Goal: Task Accomplishment & Management: Manage account settings

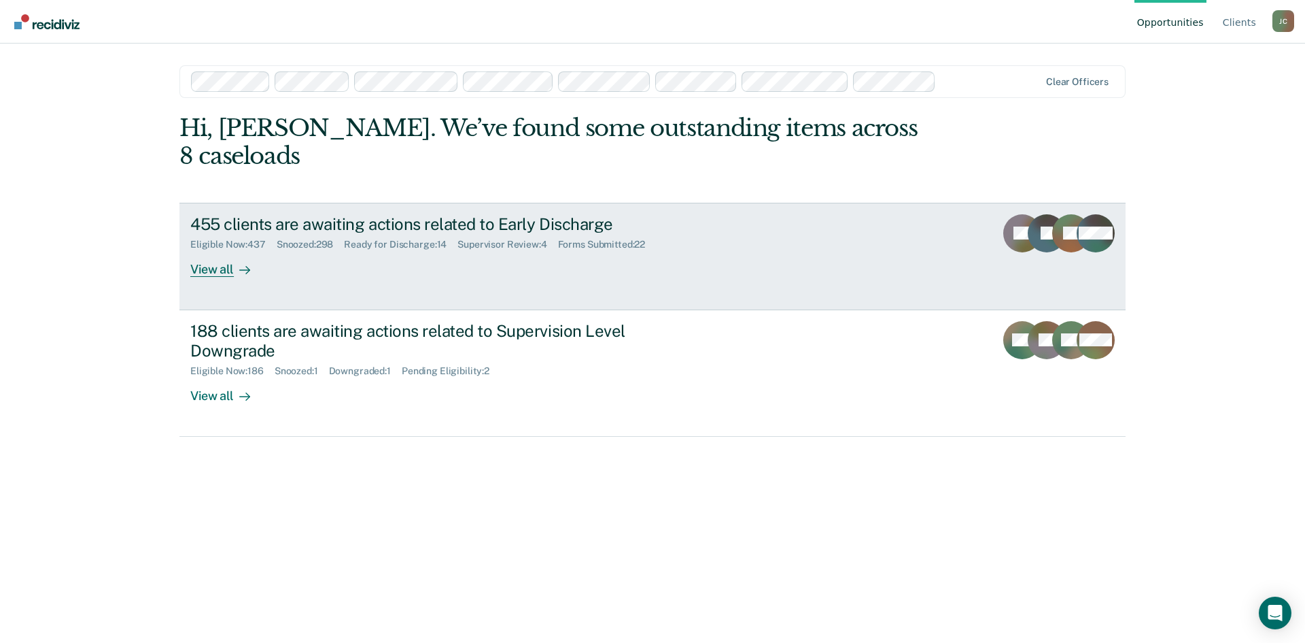
click at [551, 214] on div "455 clients are awaiting actions related to Early Discharge" at bounding box center [428, 224] width 477 height 20
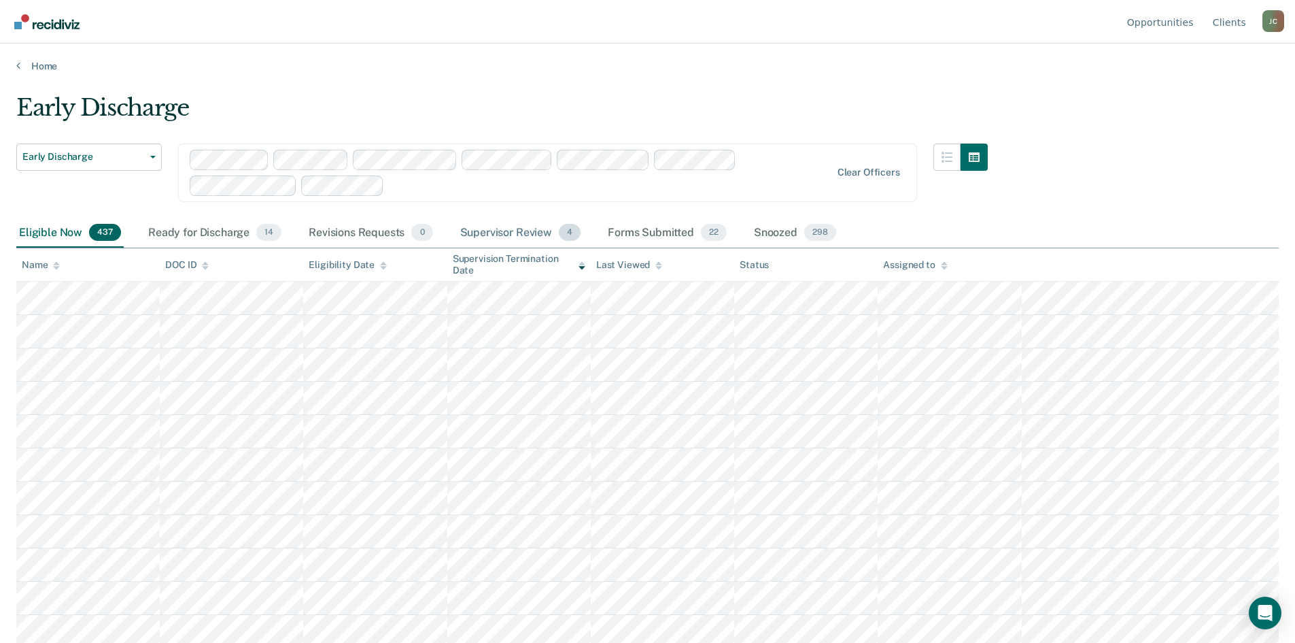
click at [536, 228] on div "Supervisor Review 4" at bounding box center [521, 233] width 126 height 30
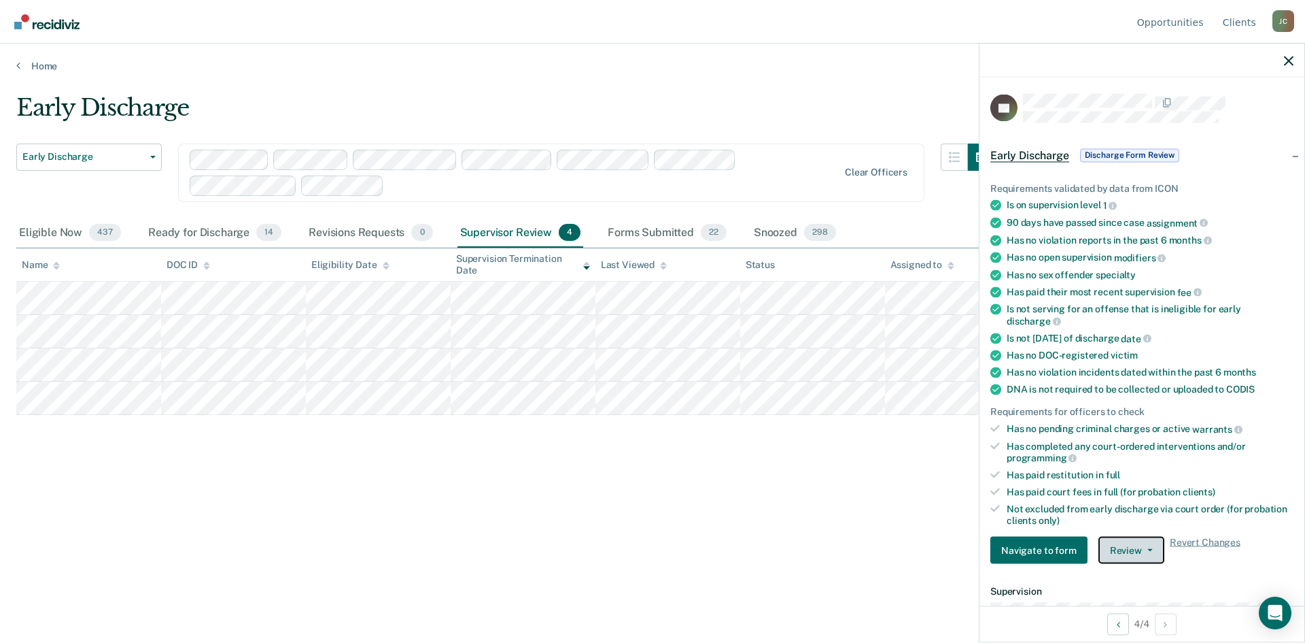
click at [1127, 545] on button "Review" at bounding box center [1132, 549] width 66 height 27
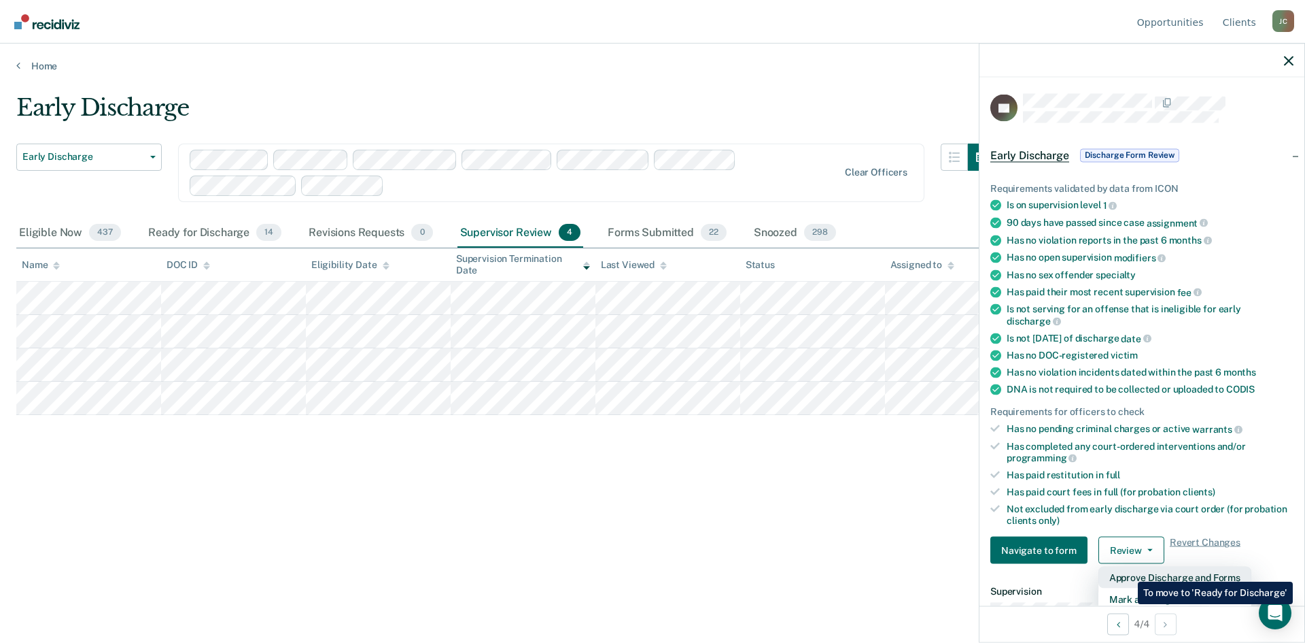
click at [1128, 571] on button "Approve Discharge and Forms" at bounding box center [1175, 577] width 153 height 22
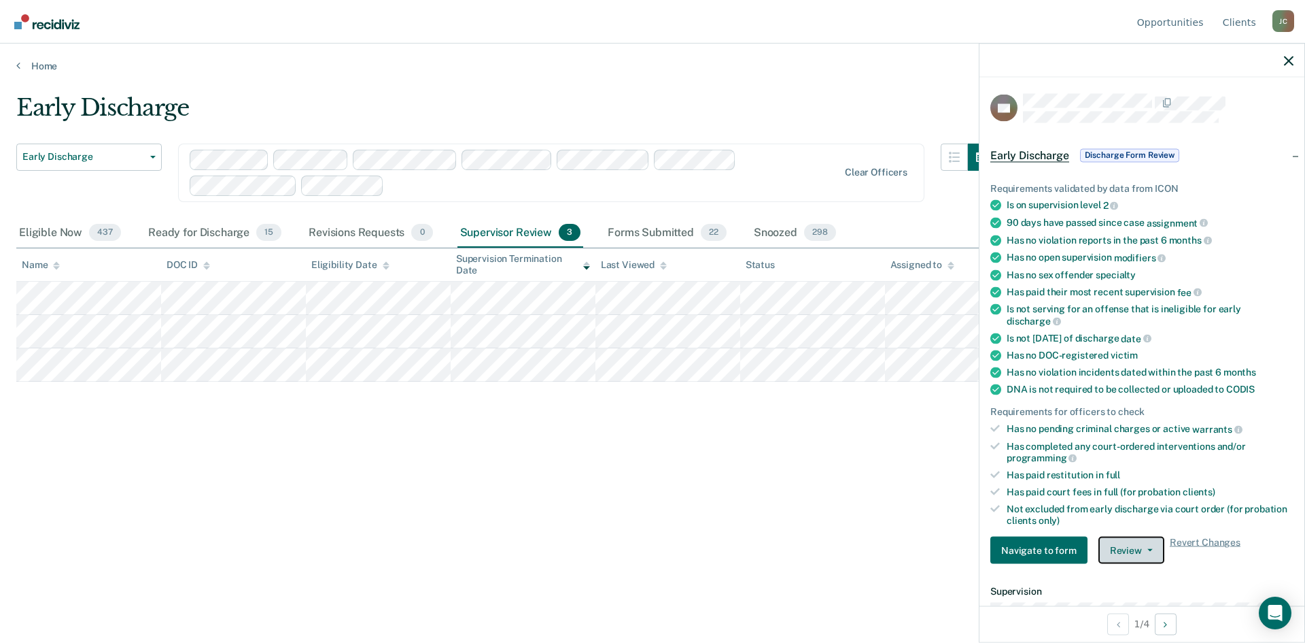
click at [1139, 553] on button "Review" at bounding box center [1132, 549] width 66 height 27
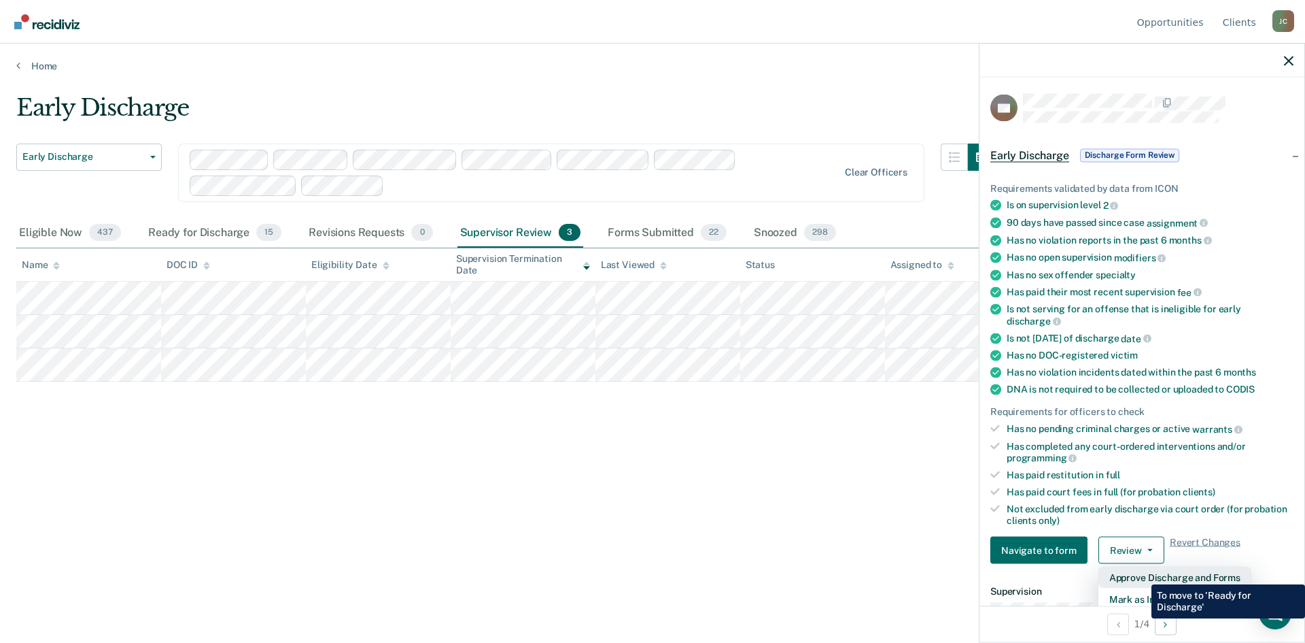
click at [1142, 574] on button "Approve Discharge and Forms" at bounding box center [1175, 577] width 153 height 22
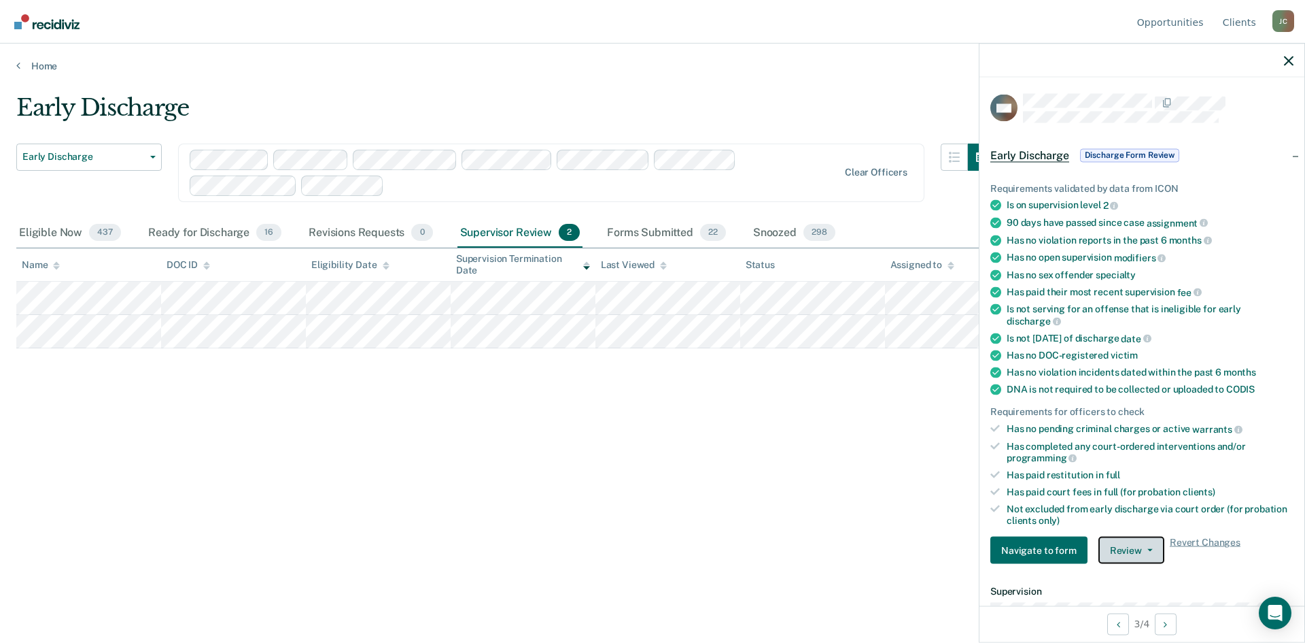
click at [1129, 541] on button "Review" at bounding box center [1132, 549] width 66 height 27
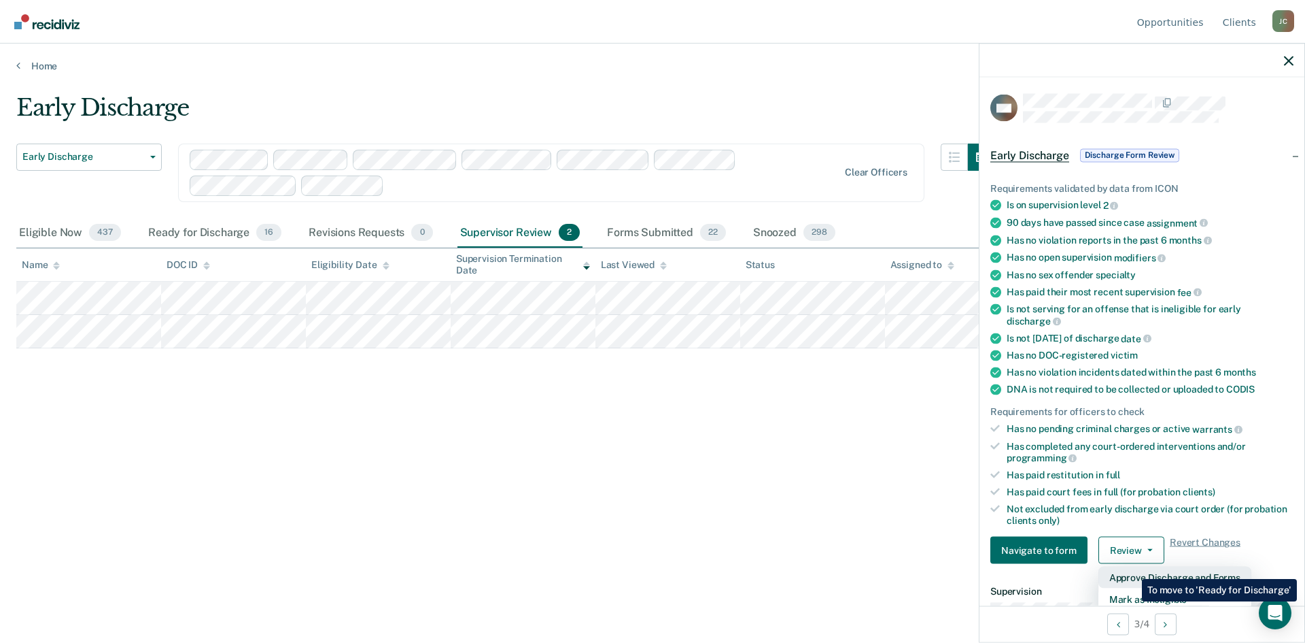
click at [1132, 568] on button "Approve Discharge and Forms" at bounding box center [1175, 577] width 153 height 22
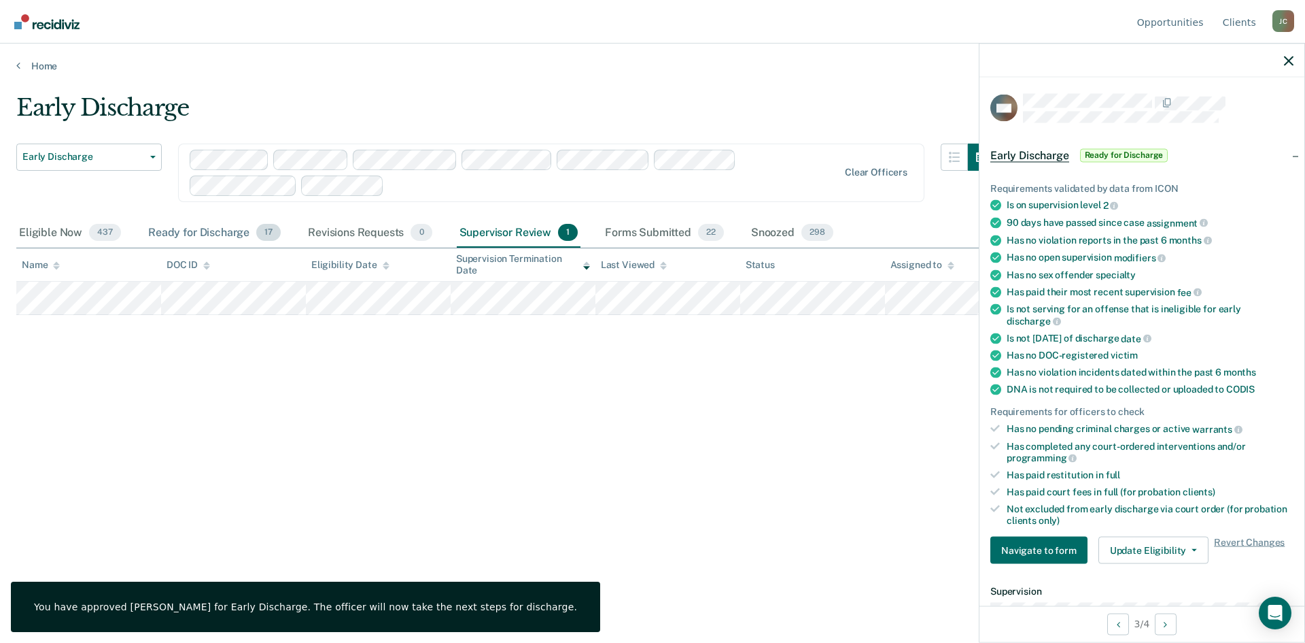
click at [199, 231] on div "Ready for Discharge 17" at bounding box center [215, 233] width 138 height 30
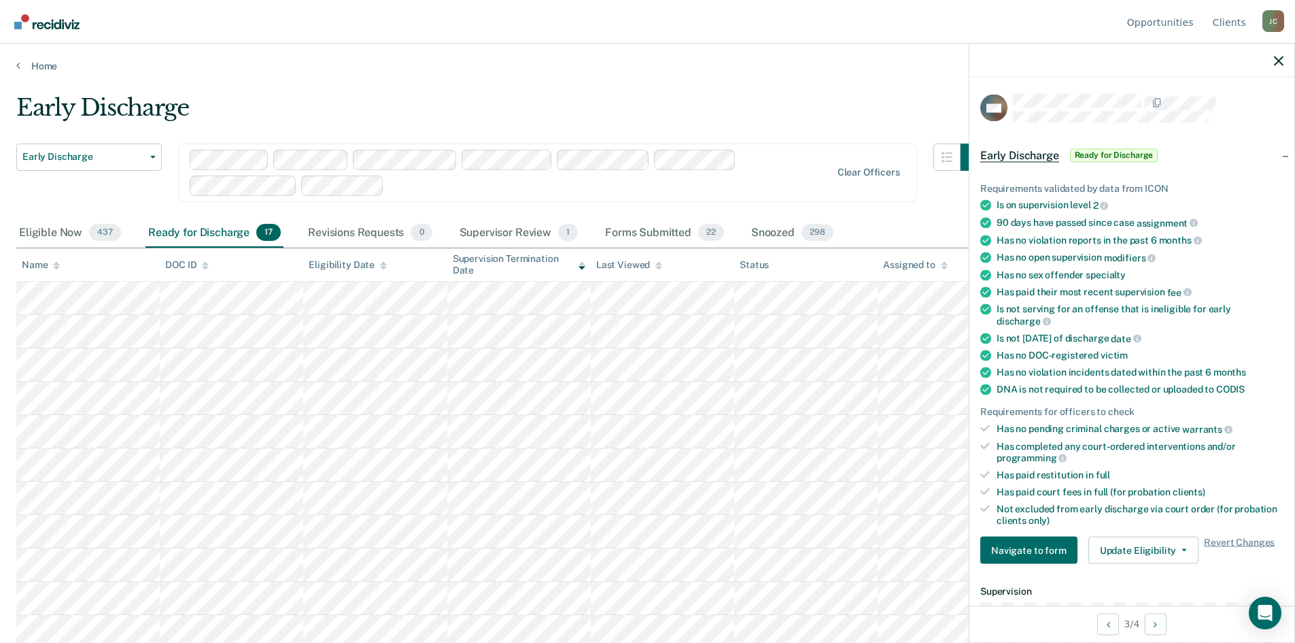
click at [1284, 62] on div at bounding box center [1132, 61] width 325 height 34
click at [1279, 56] on icon "button" at bounding box center [1279, 61] width 10 height 10
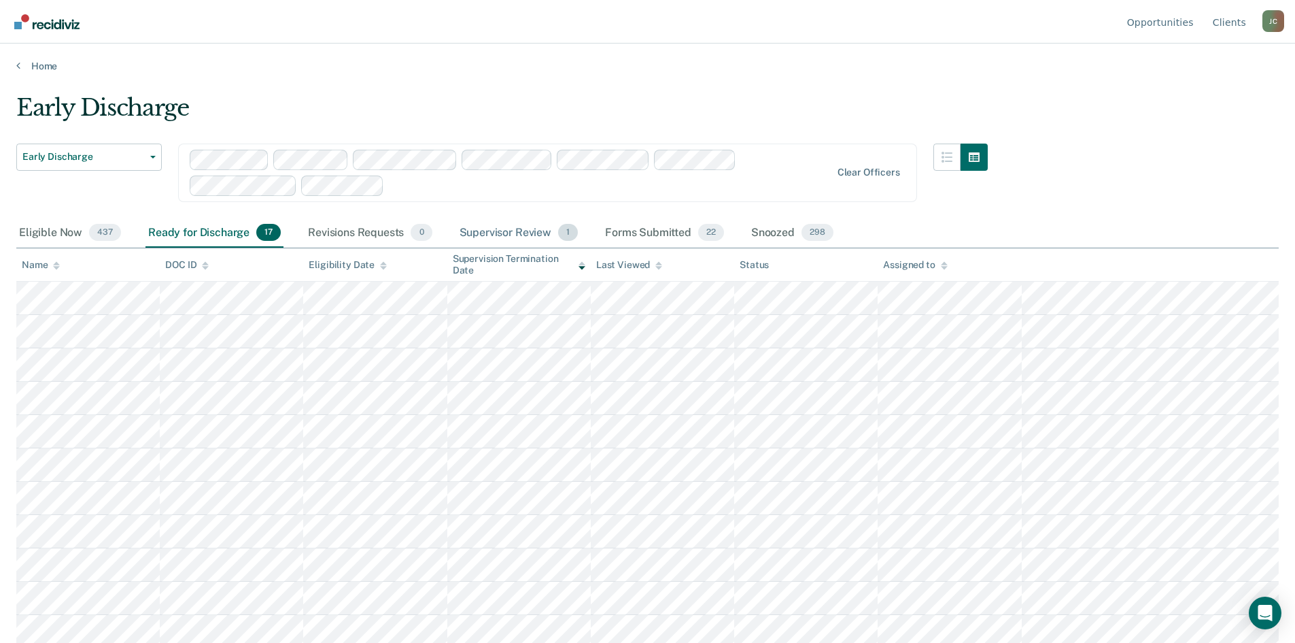
click at [513, 224] on div "Supervisor Review 1" at bounding box center [519, 233] width 124 height 30
